Goal: Task Accomplishment & Management: Use online tool/utility

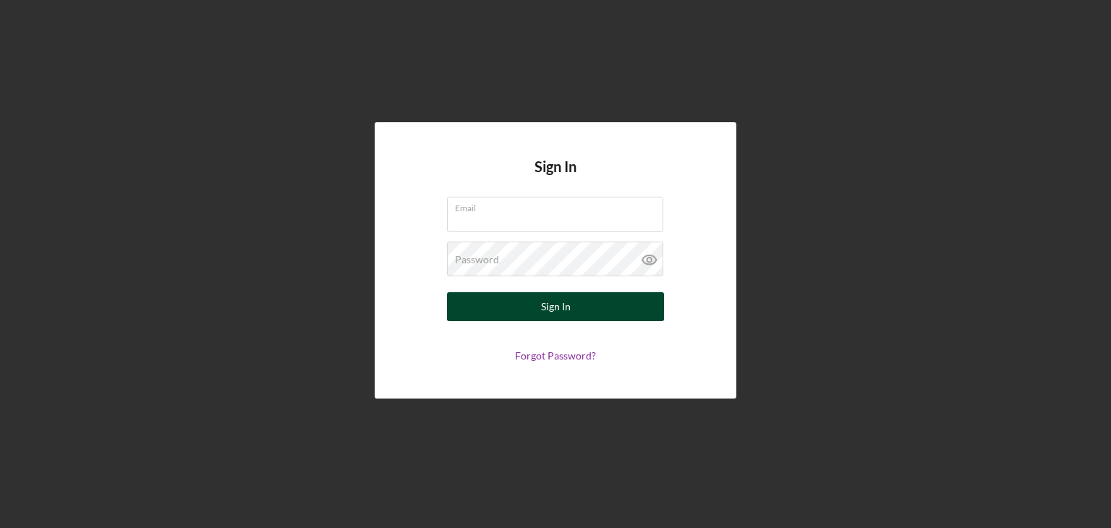
type input "[EMAIL_ADDRESS][DOMAIN_NAME]"
click at [555, 303] on div "Sign In" at bounding box center [556, 306] width 30 height 29
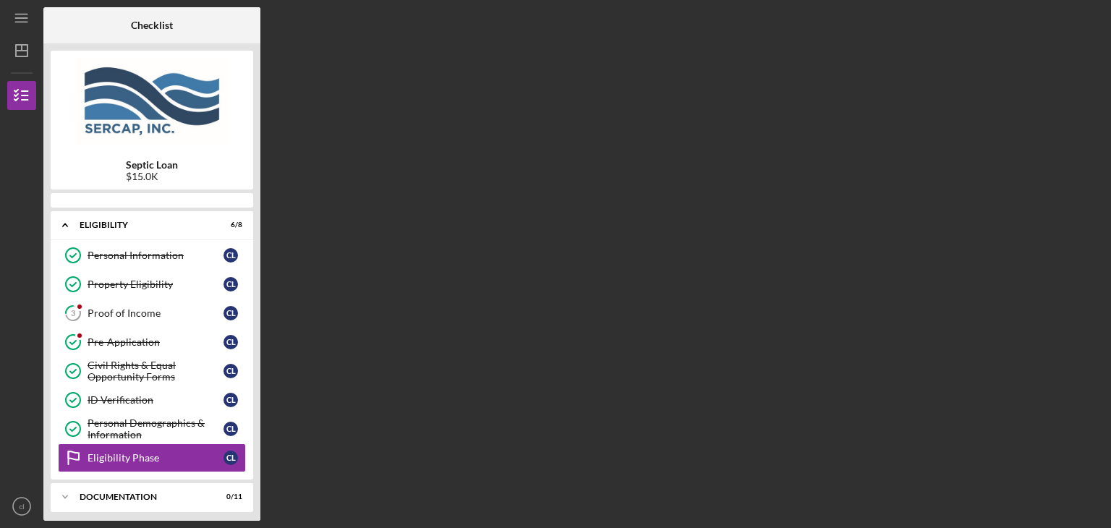
scroll to position [93, 0]
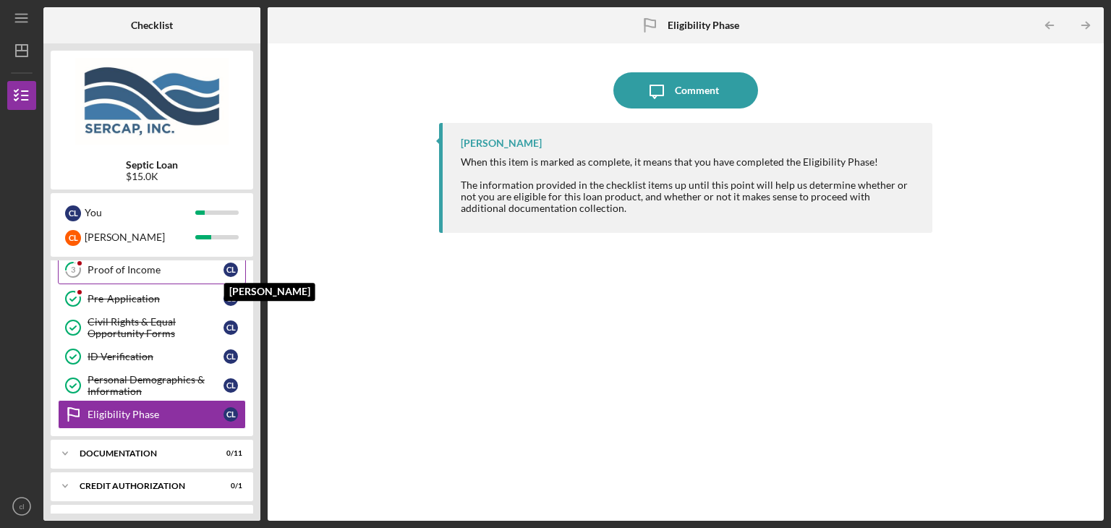
click at [224, 264] on div "c l" at bounding box center [234, 270] width 22 height 14
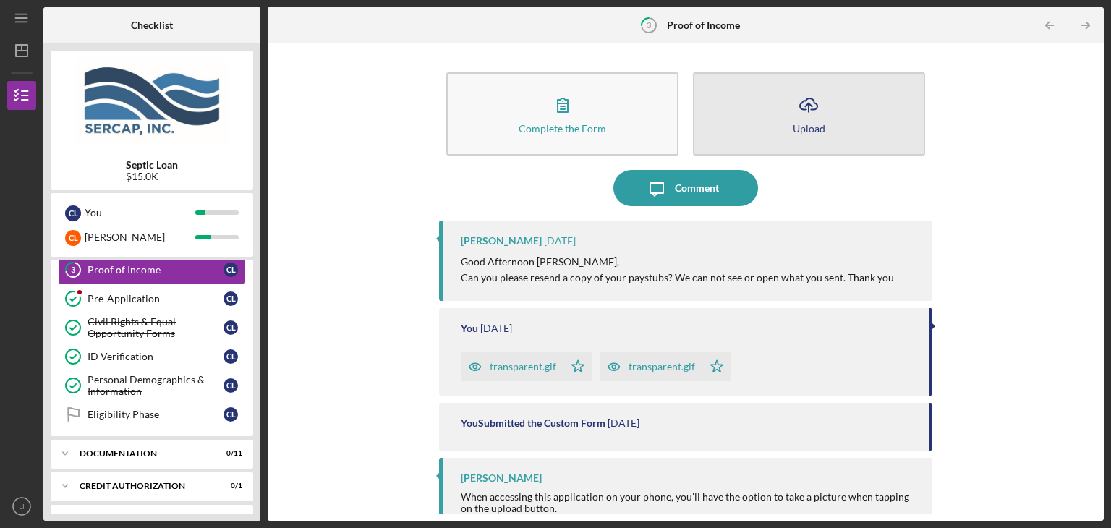
click at [830, 103] on button "Icon/Upload Upload" at bounding box center [809, 113] width 232 height 83
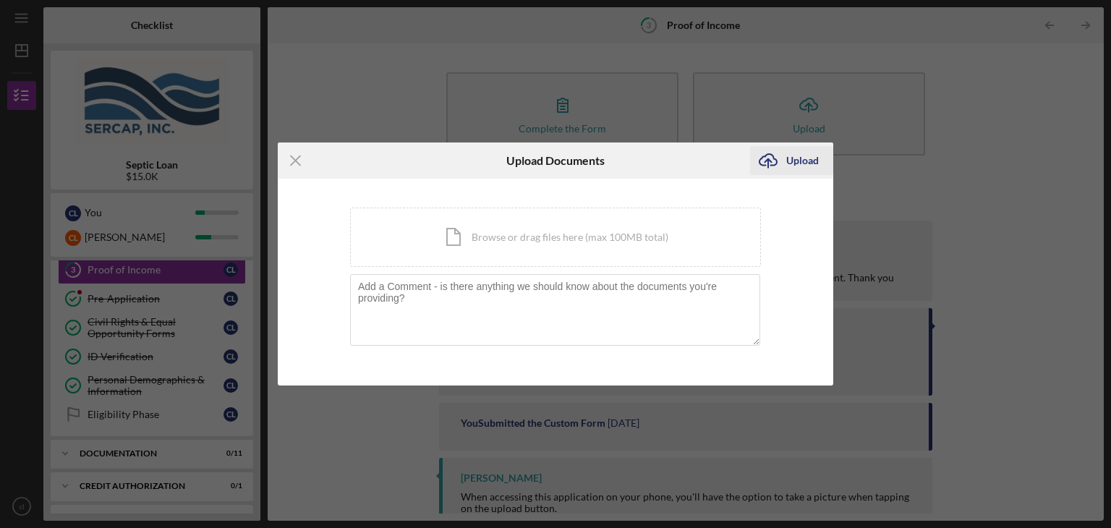
click at [801, 155] on div "Upload" at bounding box center [802, 160] width 33 height 29
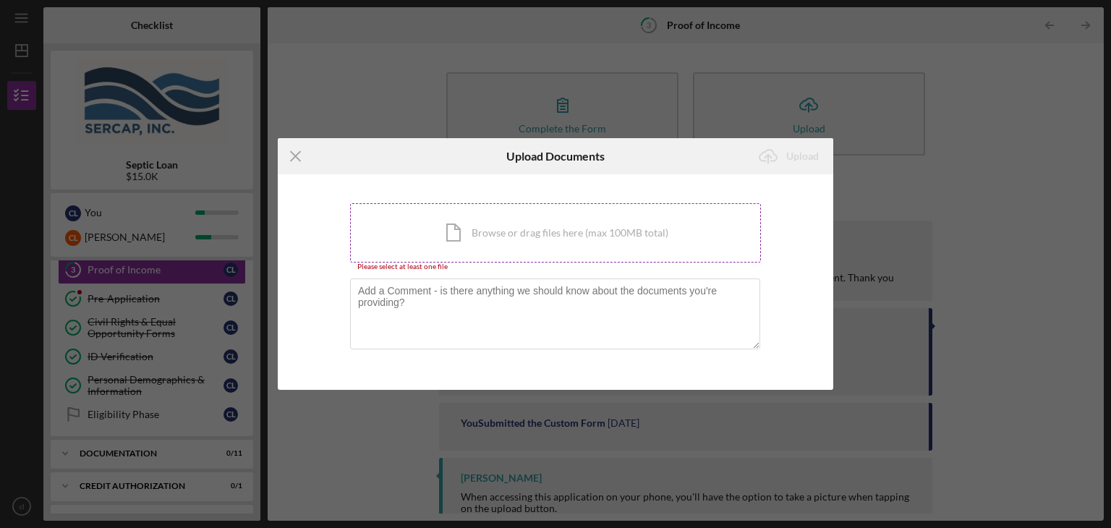
click at [529, 234] on div "Icon/Document Browse or drag files here (max 100MB total) Tap to choose files o…" at bounding box center [555, 232] width 411 height 59
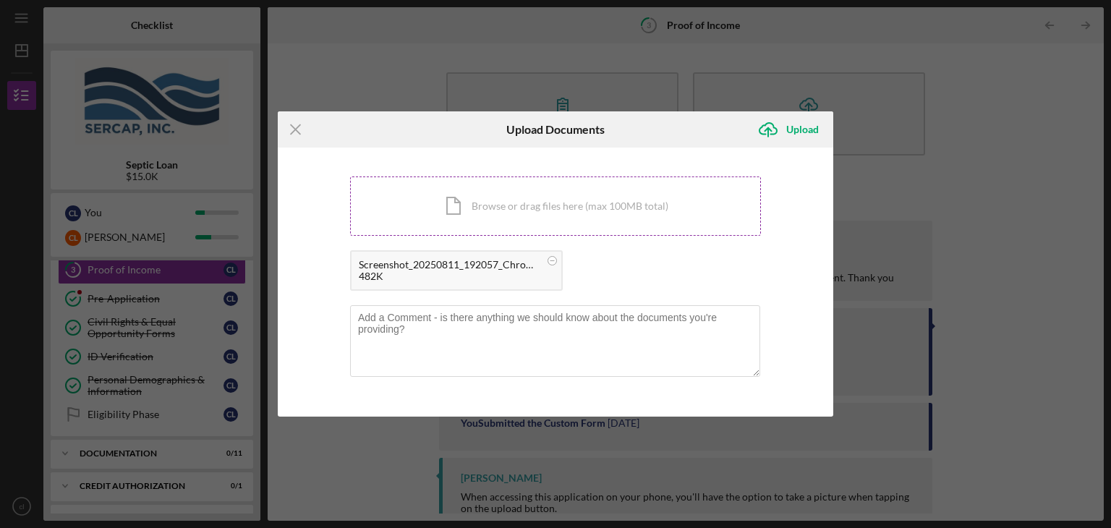
click at [631, 203] on div "Icon/Document Browse or drag files here (max 100MB total) Tap to choose files o…" at bounding box center [555, 205] width 411 height 59
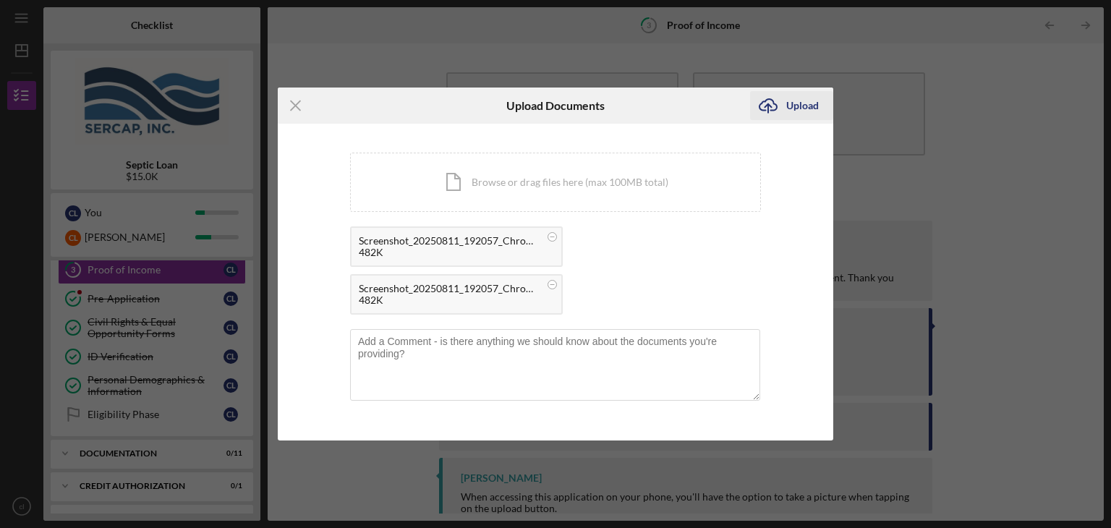
click at [799, 102] on div "Upload" at bounding box center [802, 105] width 33 height 29
